Goal: Task Accomplishment & Management: Complete application form

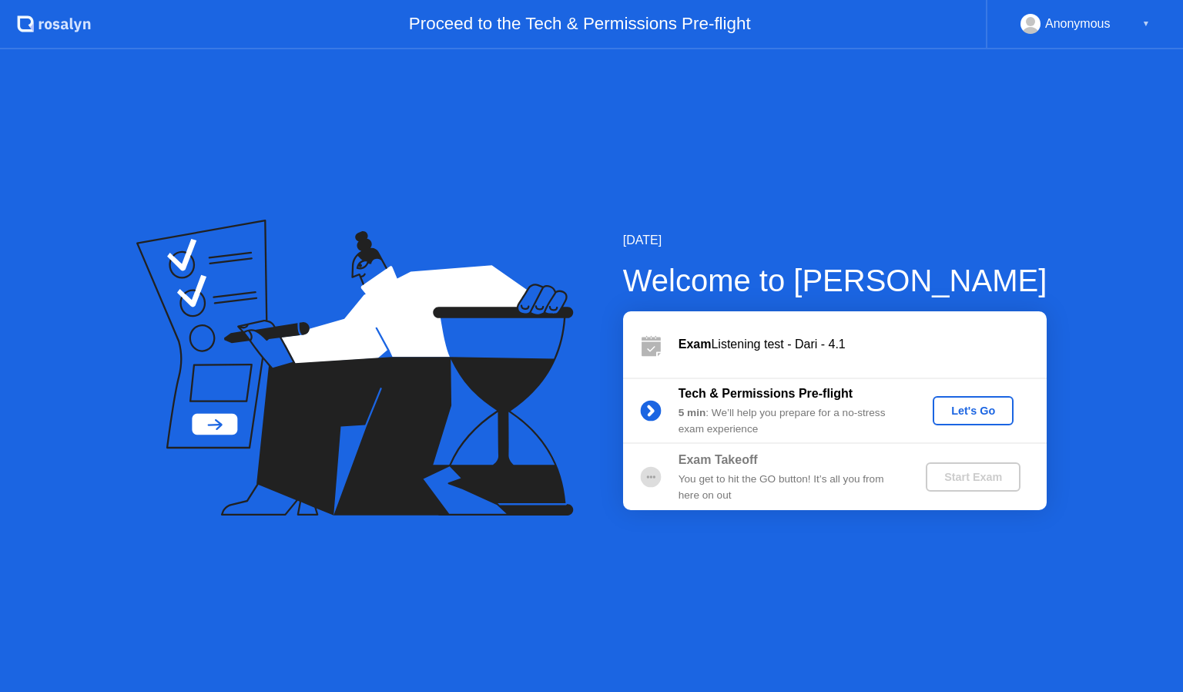
click at [981, 410] on div "Let's Go" at bounding box center [973, 410] width 69 height 12
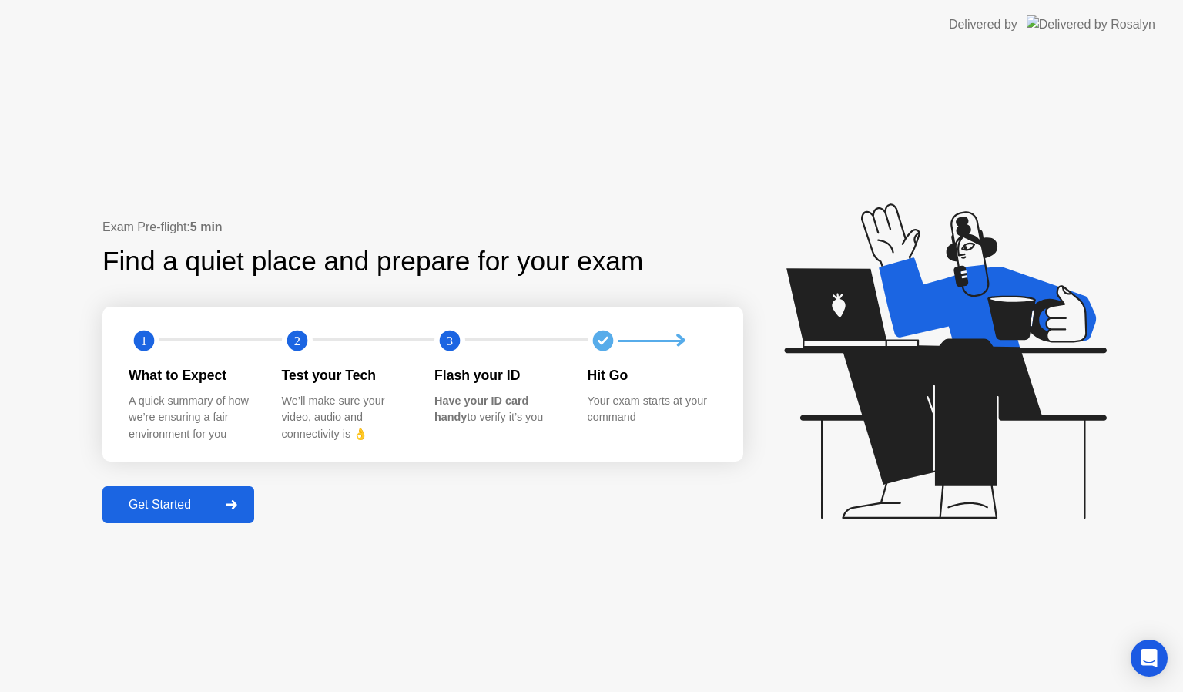
click at [130, 500] on div "Get Started" at bounding box center [160, 505] width 106 height 14
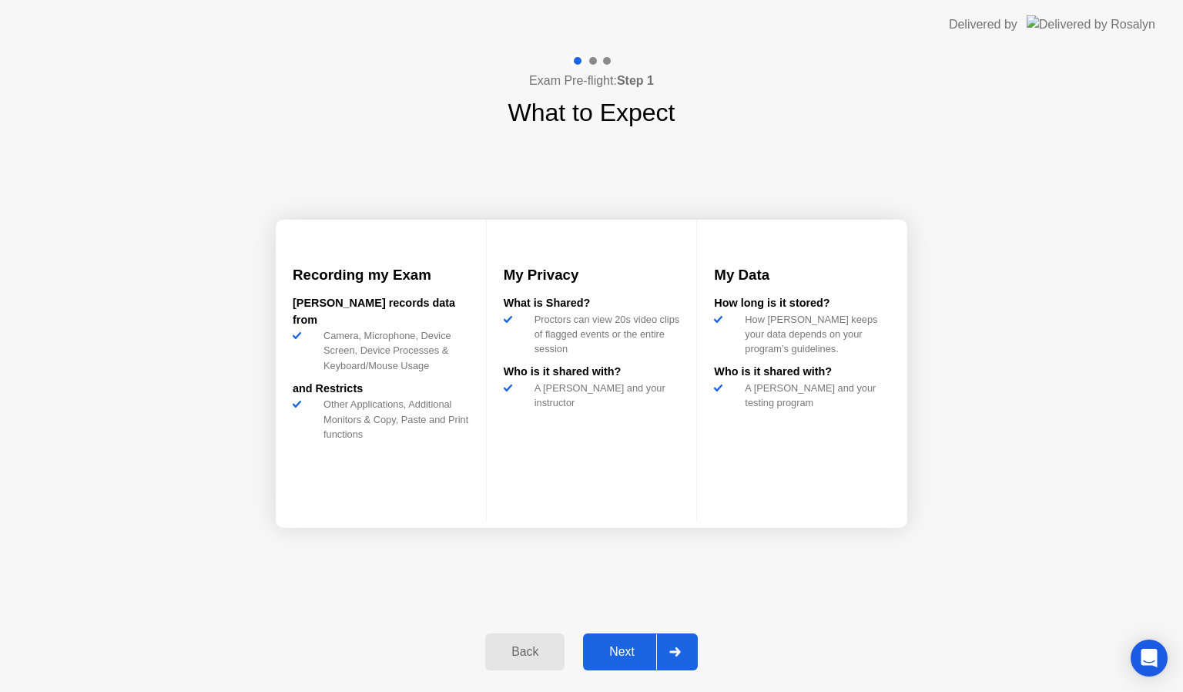
click at [610, 653] on div "Next" at bounding box center [622, 652] width 69 height 14
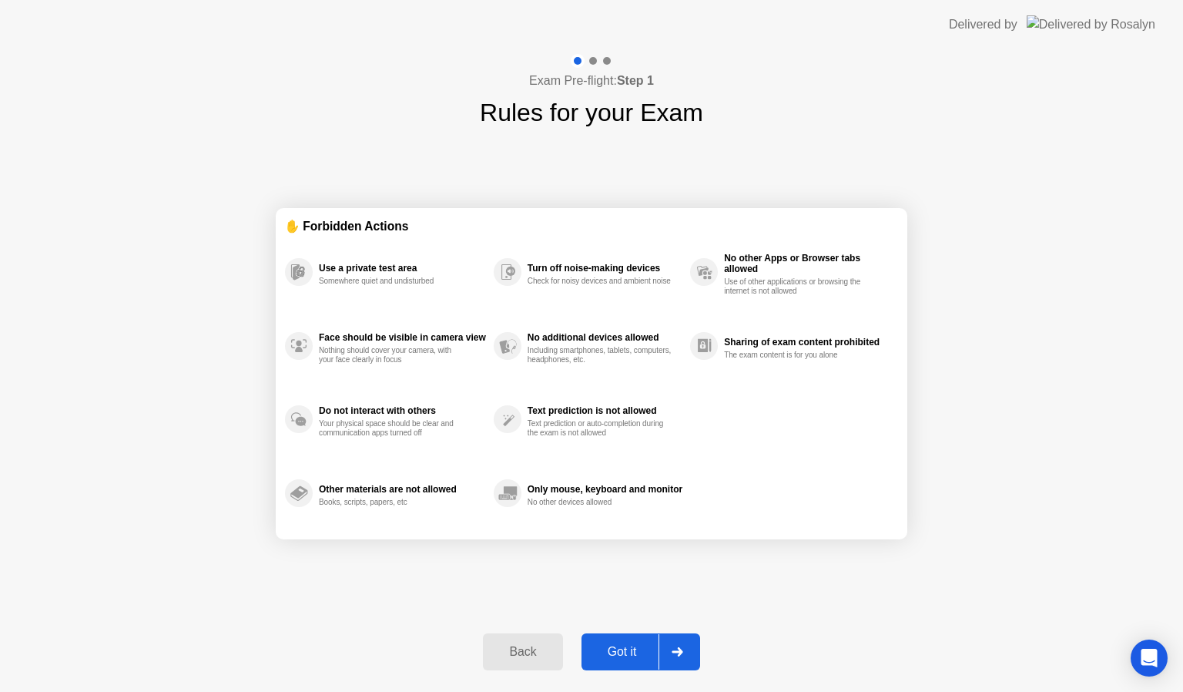
click at [610, 653] on div "Got it" at bounding box center [622, 652] width 72 height 14
select select "**********"
select select "*******"
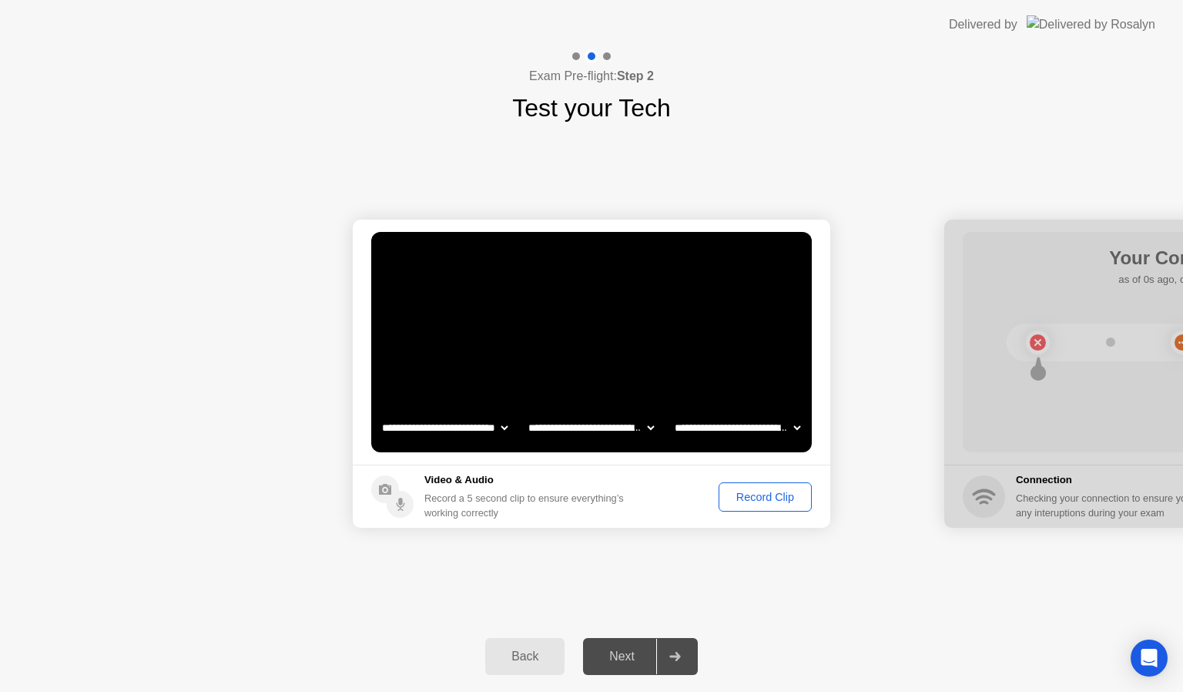
click at [761, 496] on div "Record Clip" at bounding box center [765, 497] width 82 height 12
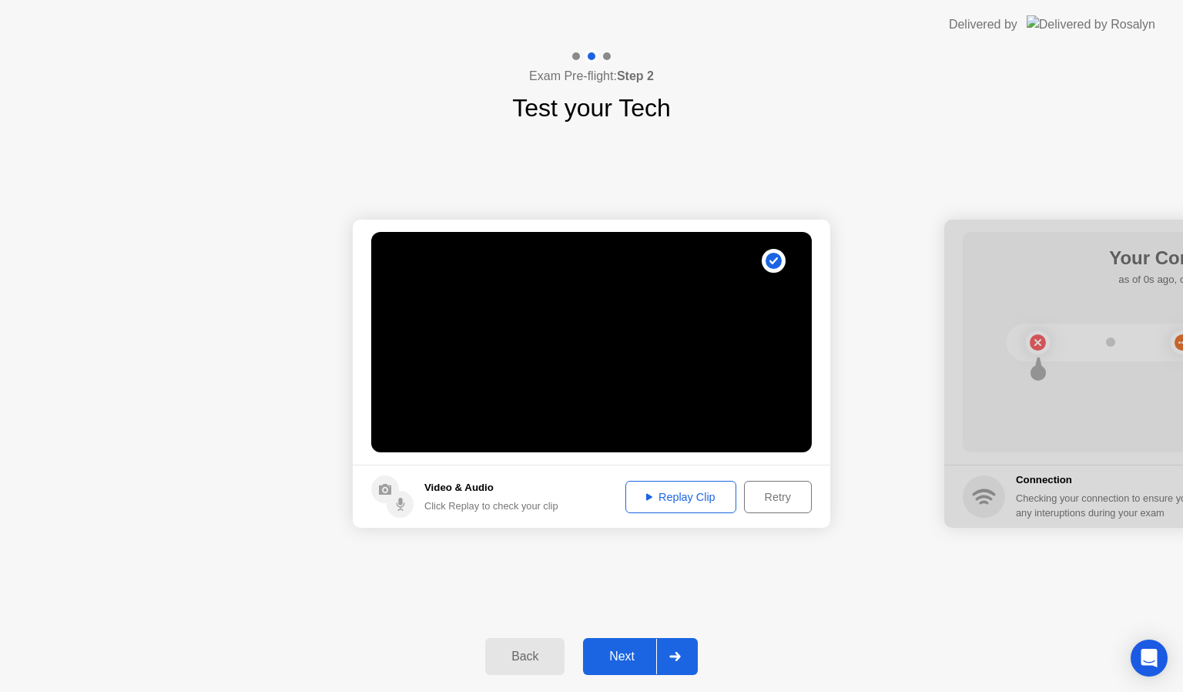
click at [675, 486] on button "Replay Clip" at bounding box center [680, 497] width 111 height 32
drag, startPoint x: 675, startPoint y: 486, endPoint x: 623, endPoint y: 546, distance: 79.2
click at [623, 546] on div "**********" at bounding box center [591, 373] width 1183 height 494
click at [615, 659] on div "Next" at bounding box center [622, 656] width 69 height 14
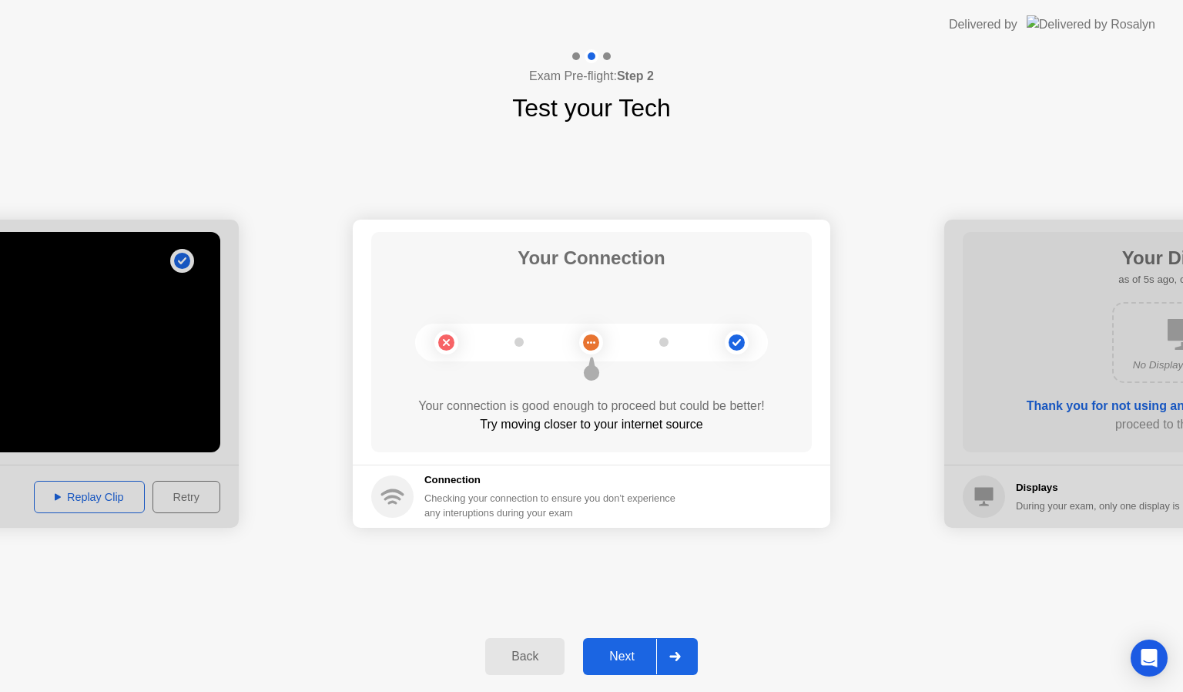
click at [619, 662] on div "Next" at bounding box center [622, 656] width 69 height 14
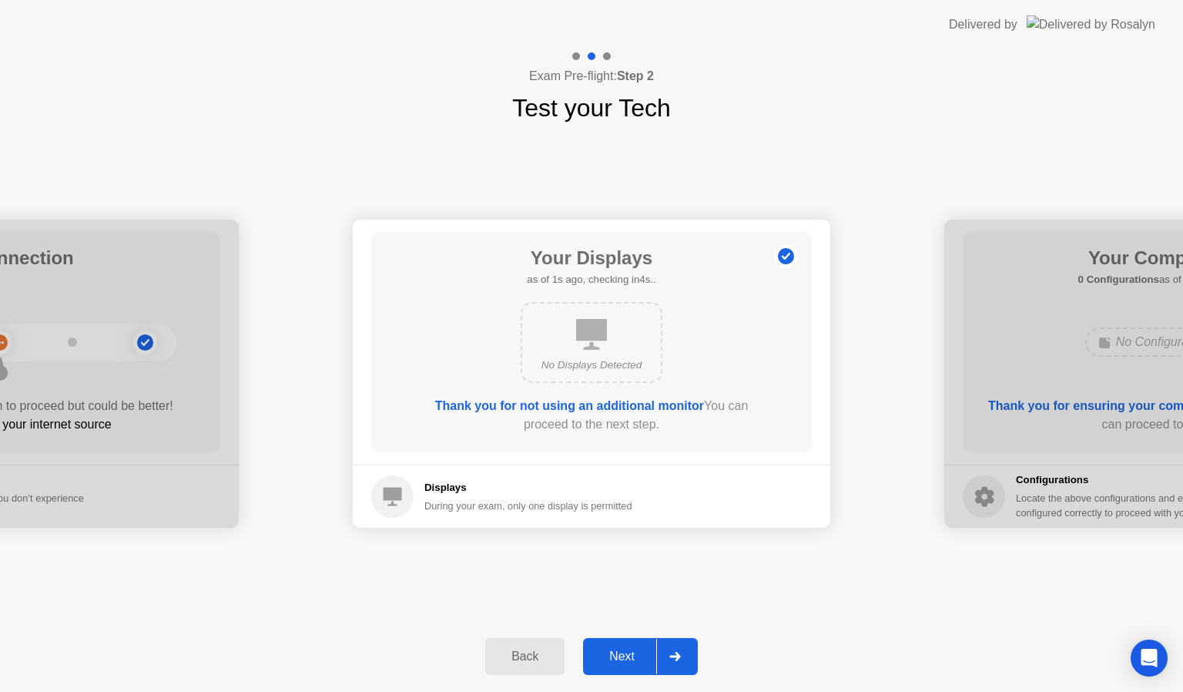
click at [619, 662] on div "Next" at bounding box center [622, 656] width 69 height 14
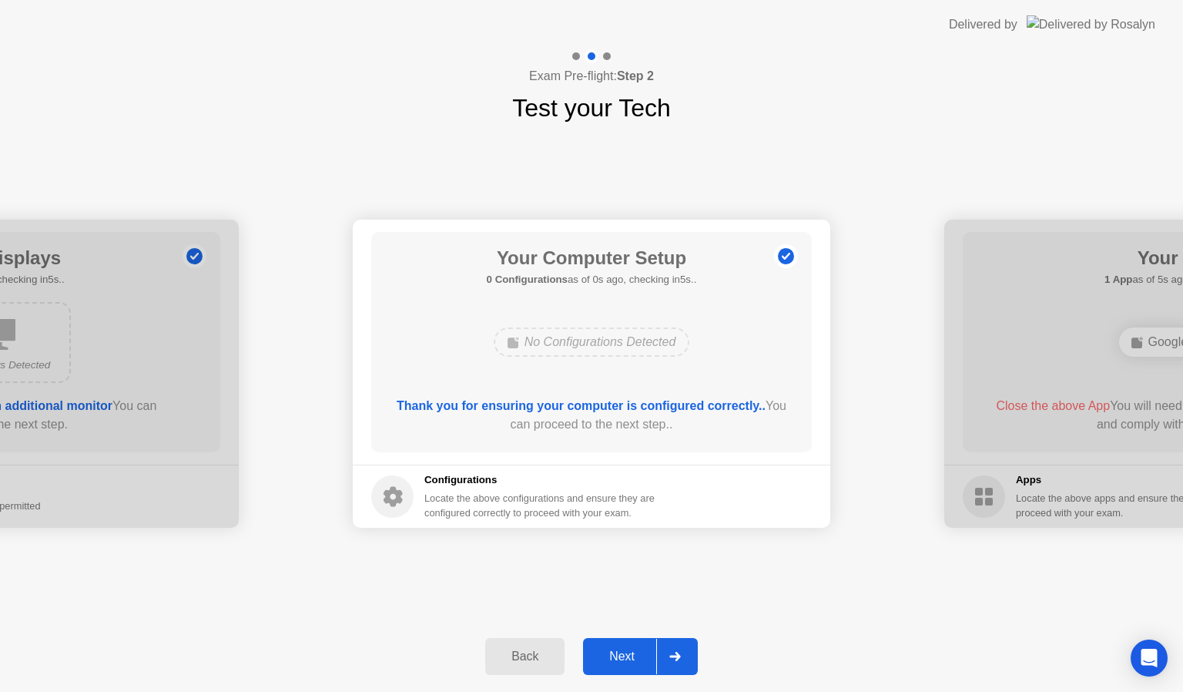
click at [619, 662] on div "Next" at bounding box center [622, 656] width 69 height 14
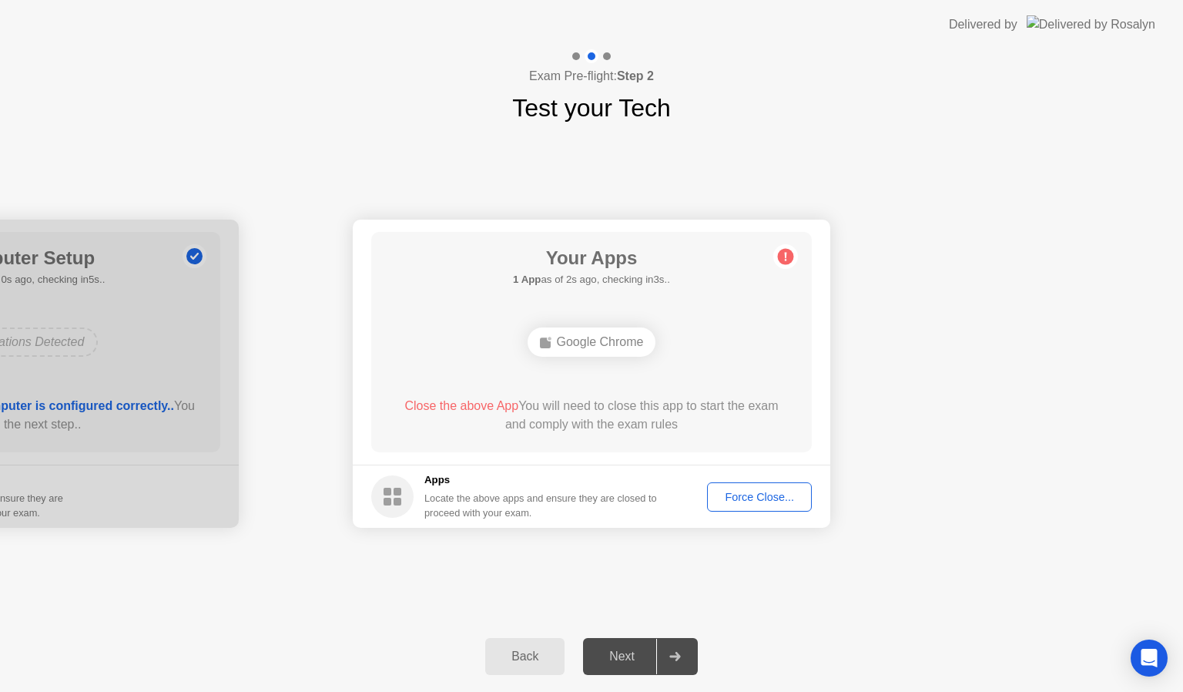
click at [758, 496] on div "Force Close..." at bounding box center [759, 497] width 94 height 12
click at [786, 491] on div "Force Close..." at bounding box center [759, 497] width 94 height 12
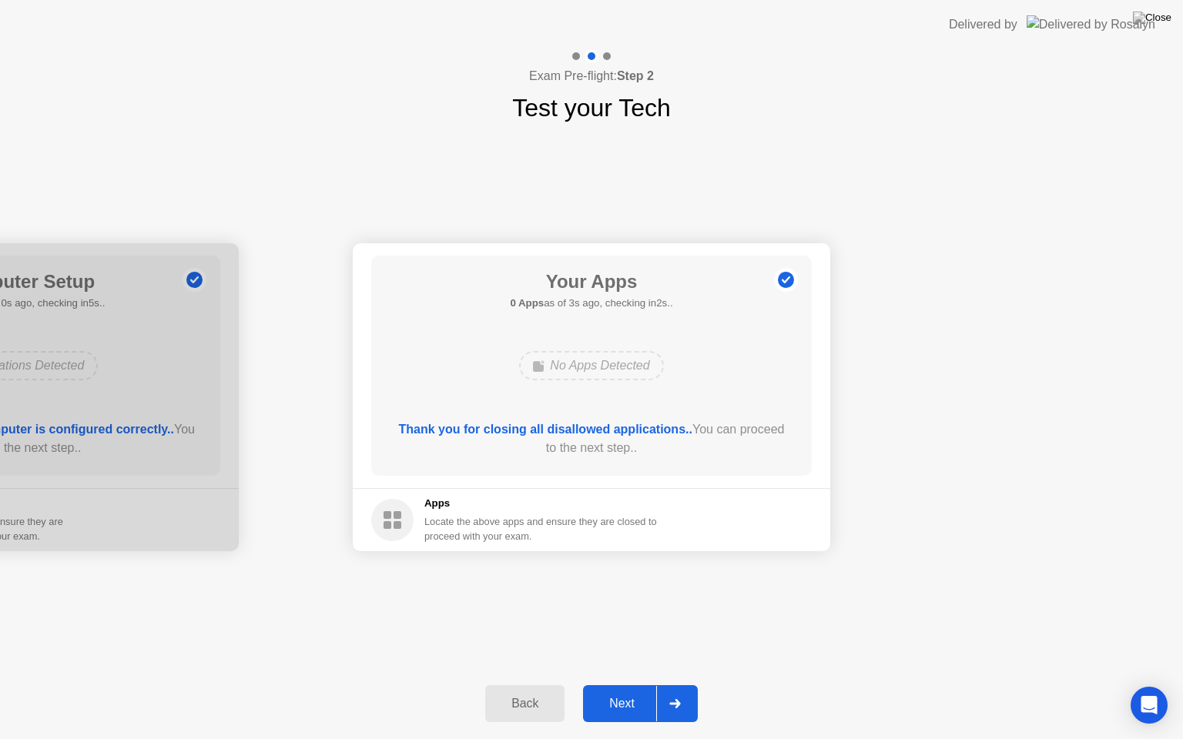
click at [620, 691] on div "Next" at bounding box center [622, 704] width 69 height 14
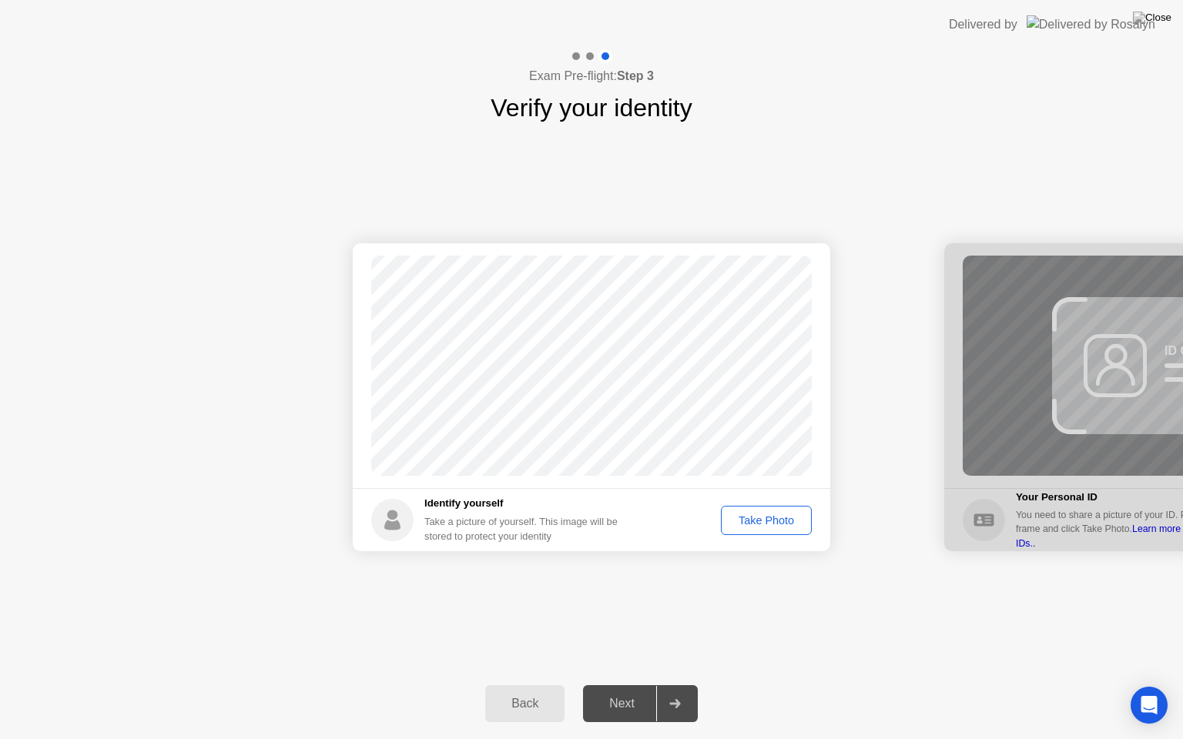
click at [767, 518] on div "Take Photo" at bounding box center [766, 520] width 80 height 12
drag, startPoint x: 618, startPoint y: 717, endPoint x: 614, endPoint y: 725, distance: 8.6
click at [614, 691] on div "Back Next" at bounding box center [591, 703] width 1183 height 71
click at [786, 514] on div "Retake" at bounding box center [776, 520] width 60 height 12
click at [759, 520] on div "Take Photo" at bounding box center [766, 520] width 80 height 12
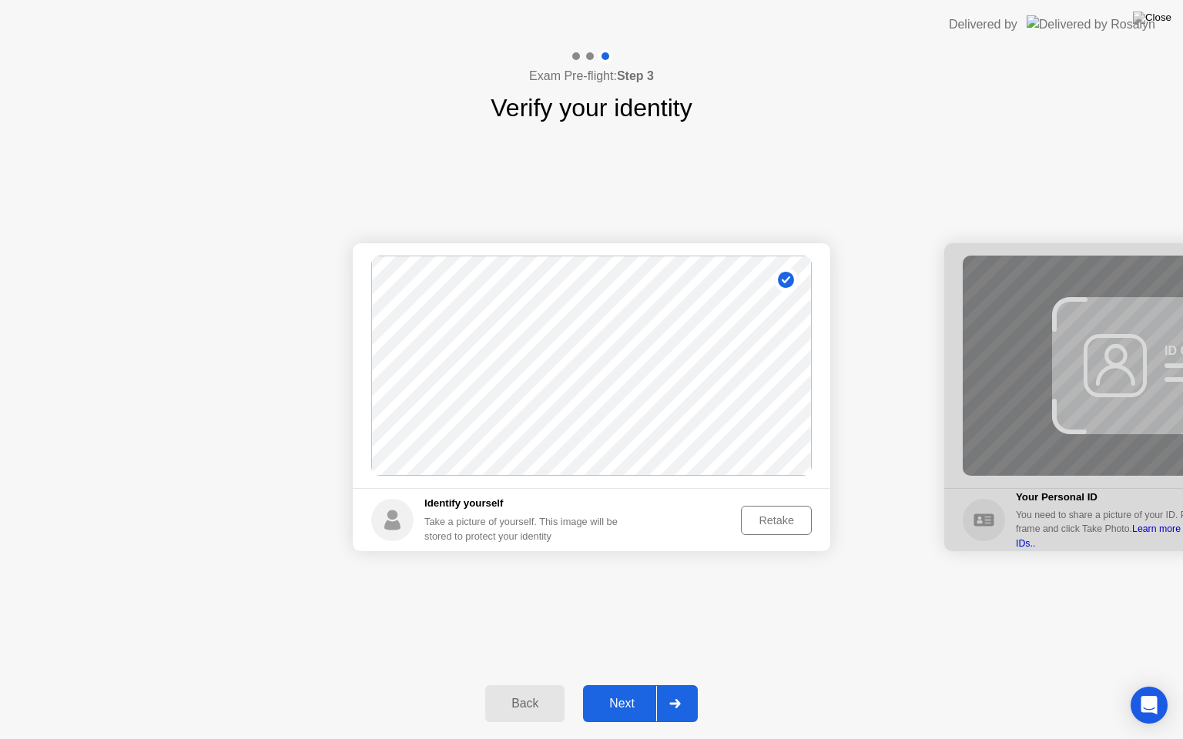
click at [620, 691] on div "Next" at bounding box center [622, 704] width 69 height 14
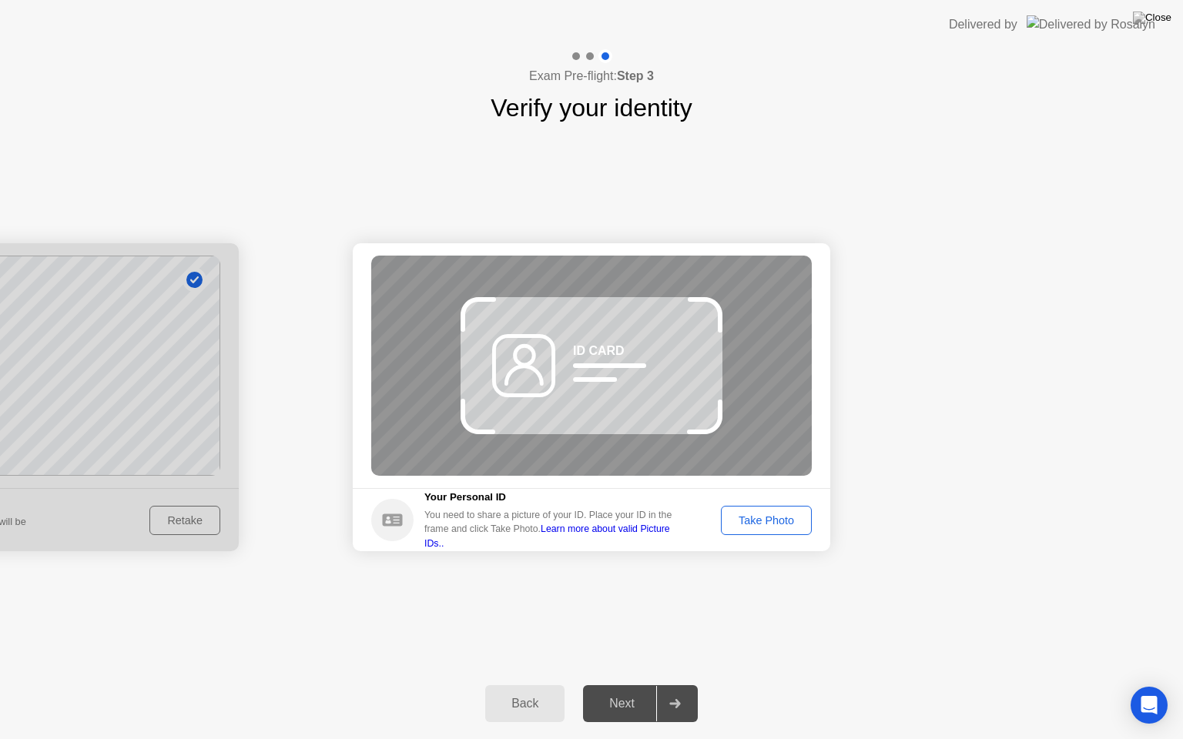
click at [780, 514] on div "Take Photo" at bounding box center [766, 520] width 80 height 12
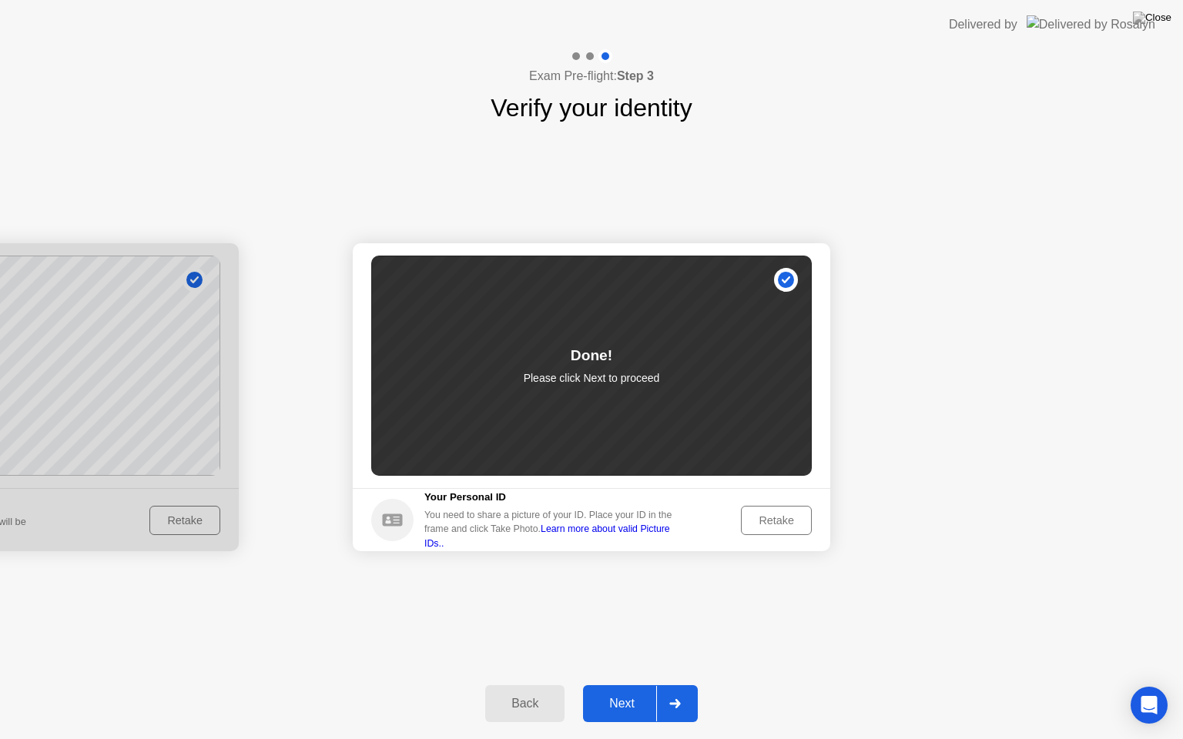
click at [615, 691] on div "Next" at bounding box center [622, 704] width 69 height 14
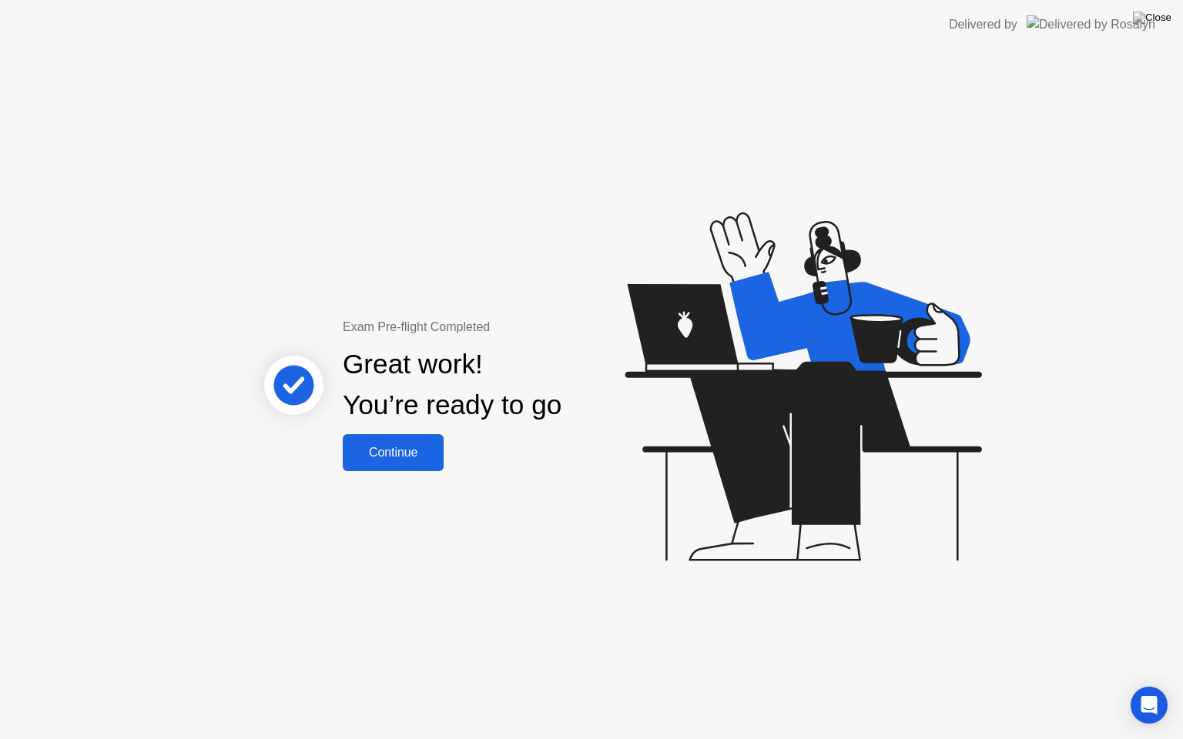
click at [414, 453] on div "Continue" at bounding box center [393, 453] width 92 height 14
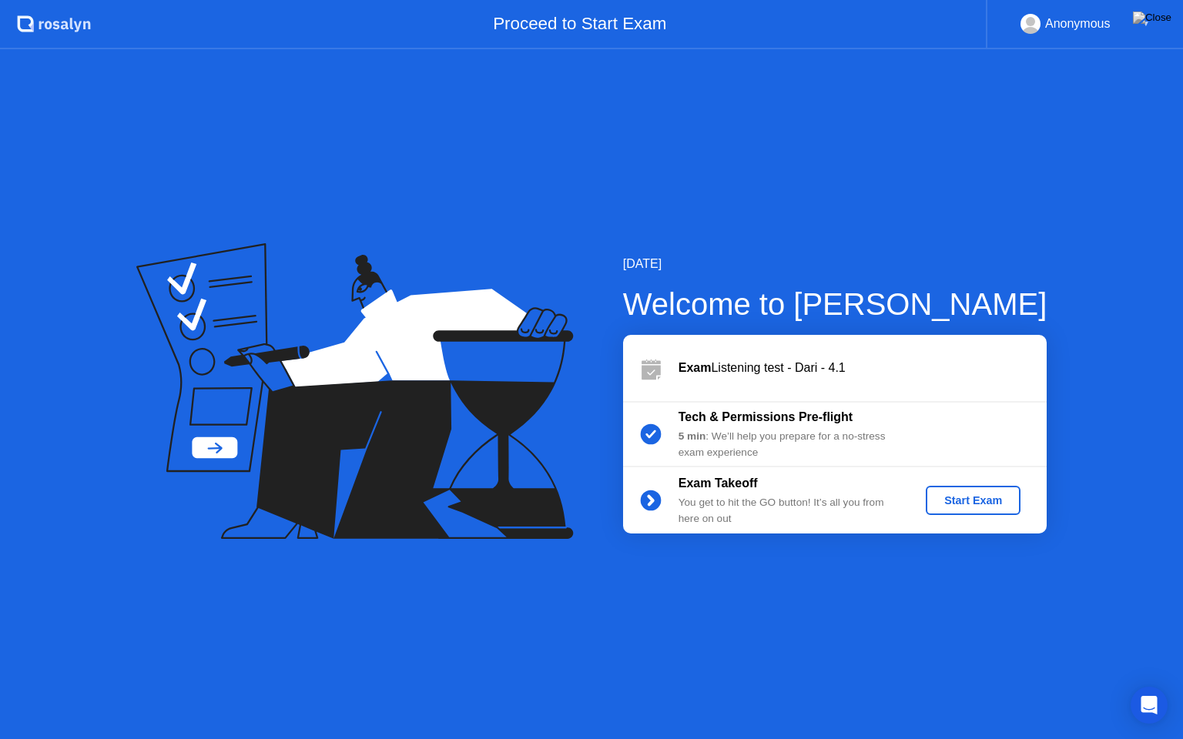
click at [964, 505] on div "Start Exam" at bounding box center [973, 500] width 82 height 12
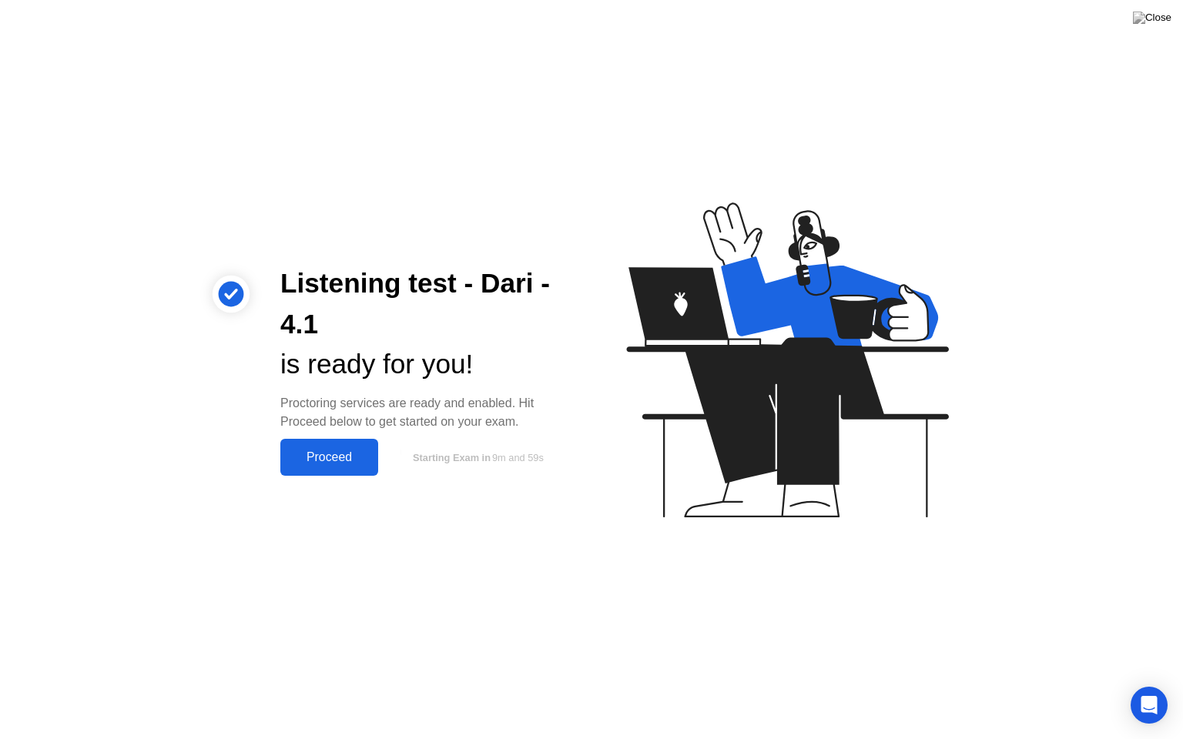
click at [336, 462] on div "Proceed" at bounding box center [329, 458] width 89 height 14
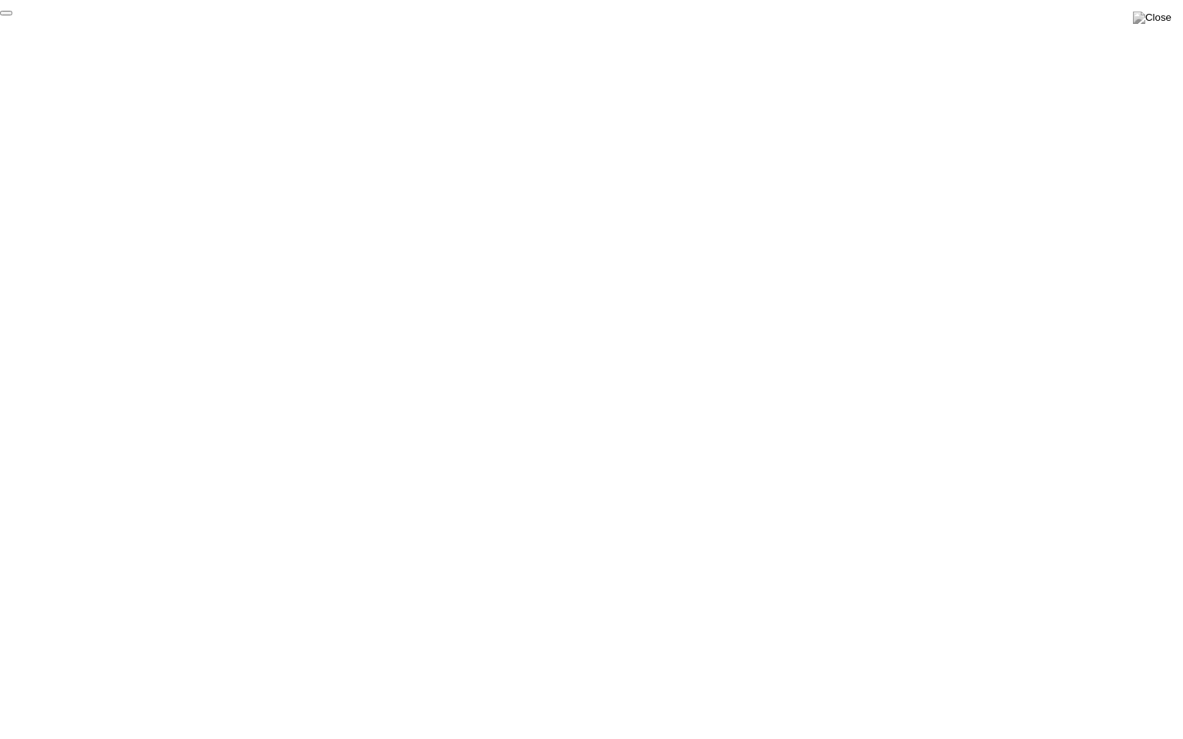
click div "End Proctoring Session"
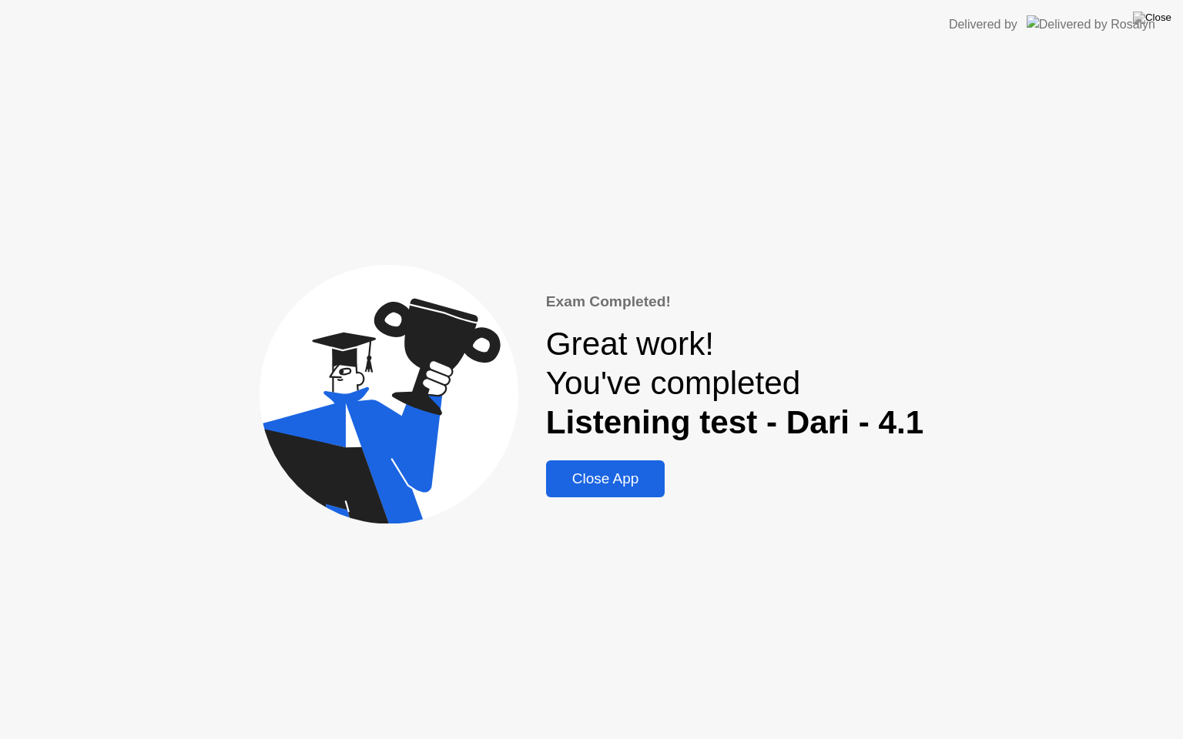
click at [616, 479] on div "Close App" at bounding box center [606, 479] width 110 height 17
